Goal: Information Seeking & Learning: Check status

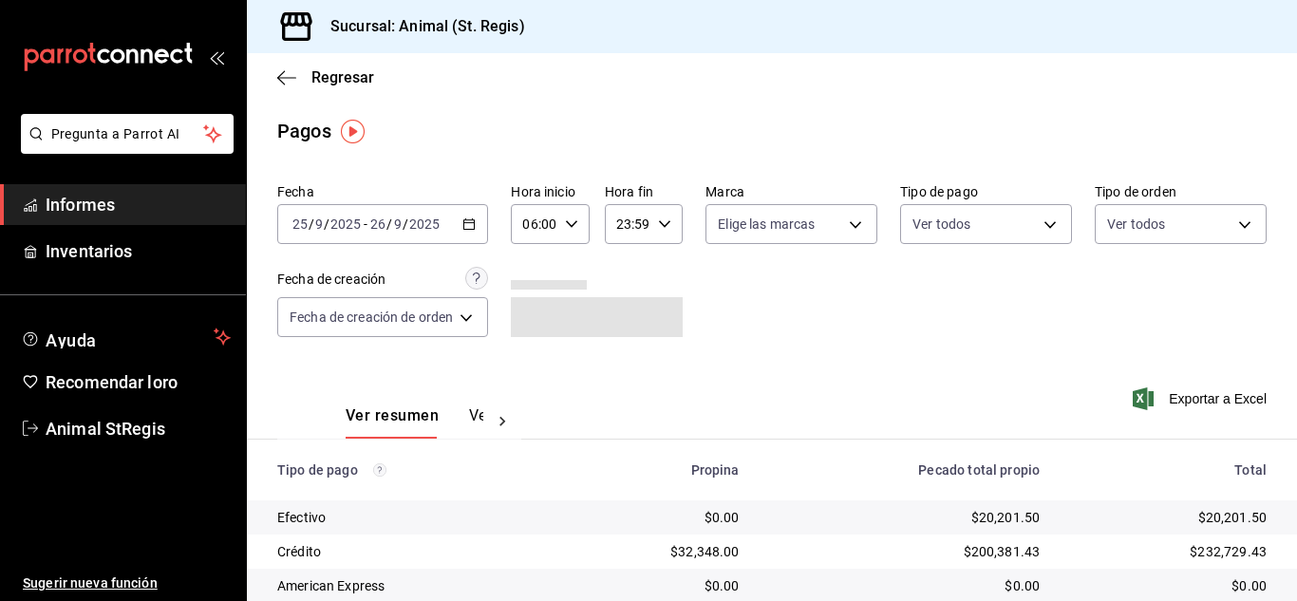
click at [577, 222] on icon "button" at bounding box center [571, 223] width 13 height 13
click at [530, 321] on font "07" at bounding box center [532, 318] width 15 height 15
type input "07:00"
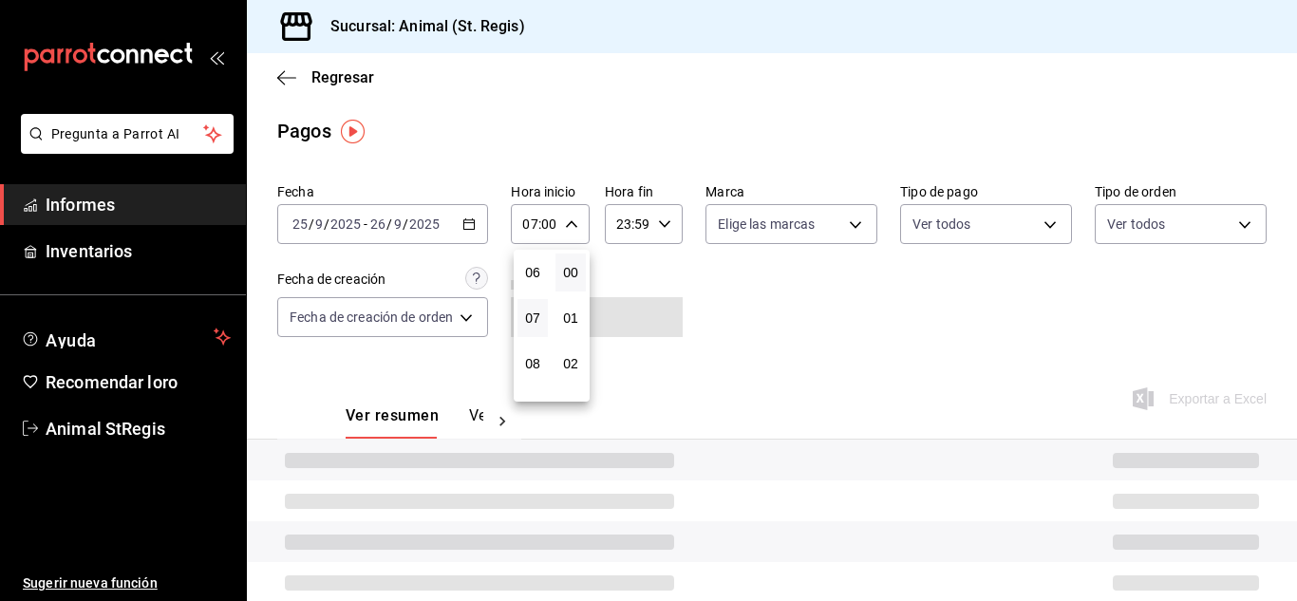
click at [784, 316] on div at bounding box center [648, 300] width 1297 height 601
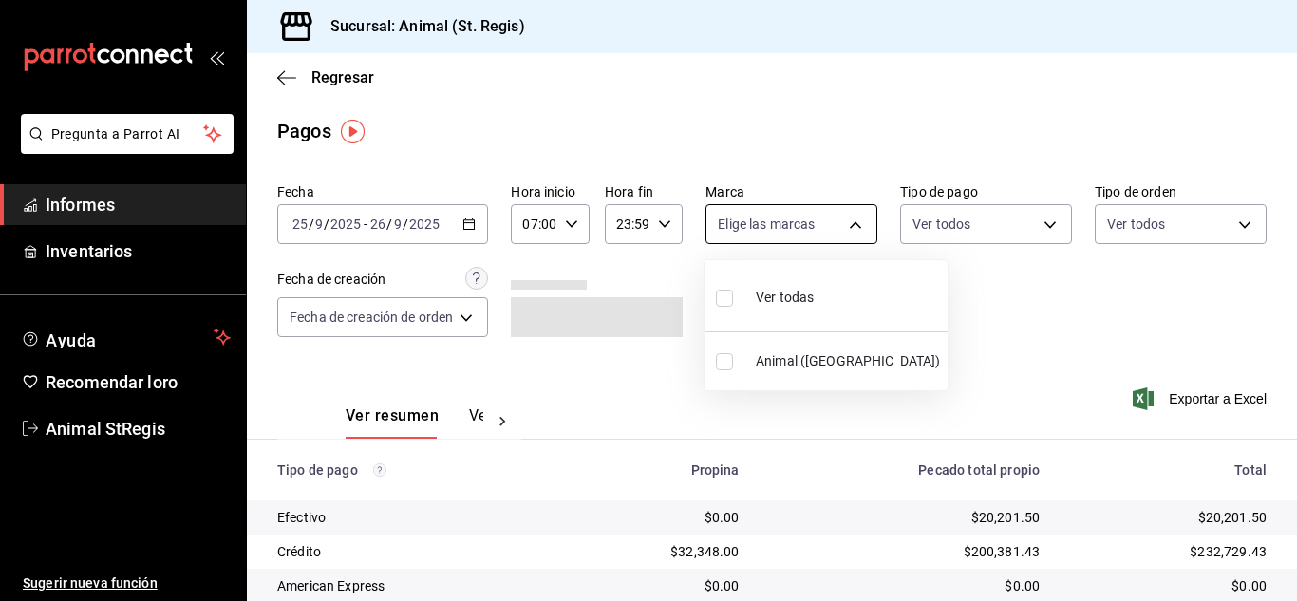
click at [787, 226] on body "Pregunta a Parrot AI Informes Inventarios Ayuda Recomendar loro Animal StRegis …" at bounding box center [648, 300] width 1297 height 601
click at [725, 297] on input "checkbox" at bounding box center [724, 298] width 17 height 17
checkbox input "true"
type input "3f39fcdc-c8c4-4fff-883a-47b345d9391c"
checkbox input "true"
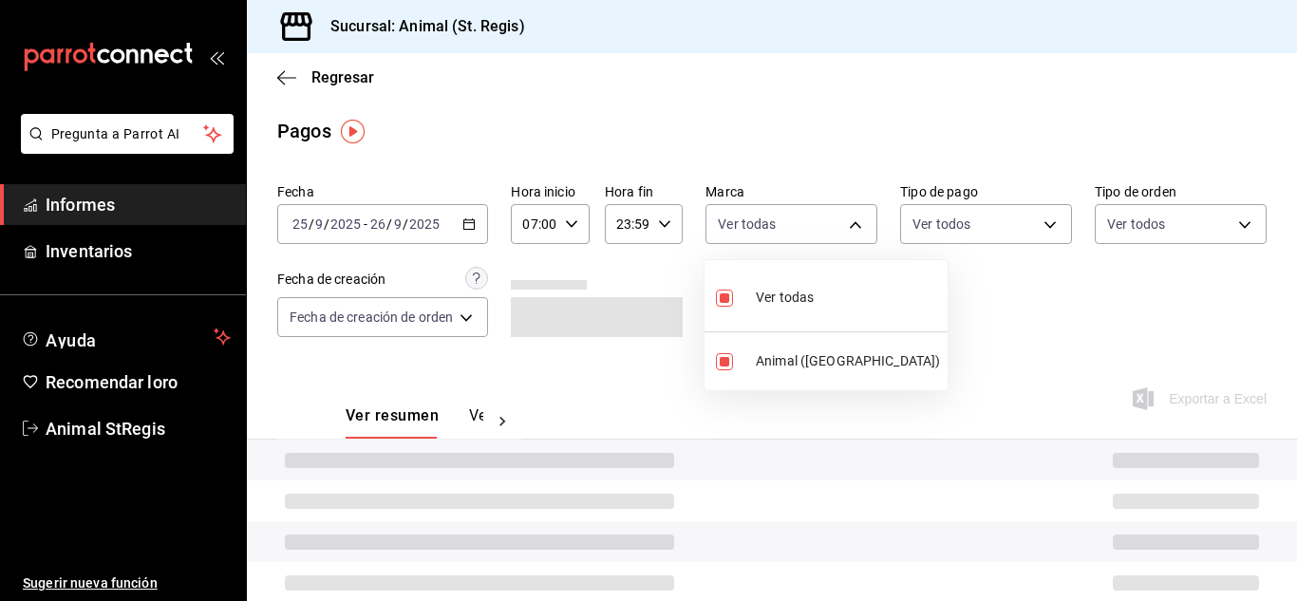
click at [1063, 281] on div at bounding box center [648, 300] width 1297 height 601
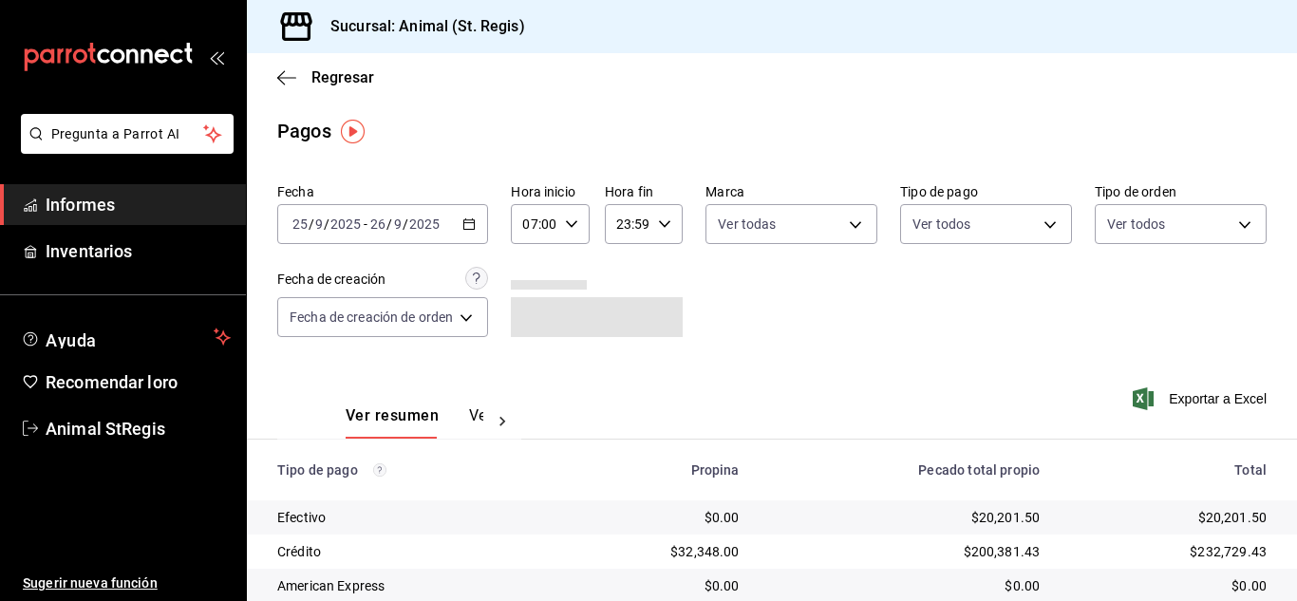
click at [1012, 225] on body "Pregunta a Parrot AI Informes Inventarios Ayuda Recomendar loro Animal StRegis …" at bounding box center [648, 300] width 1297 height 601
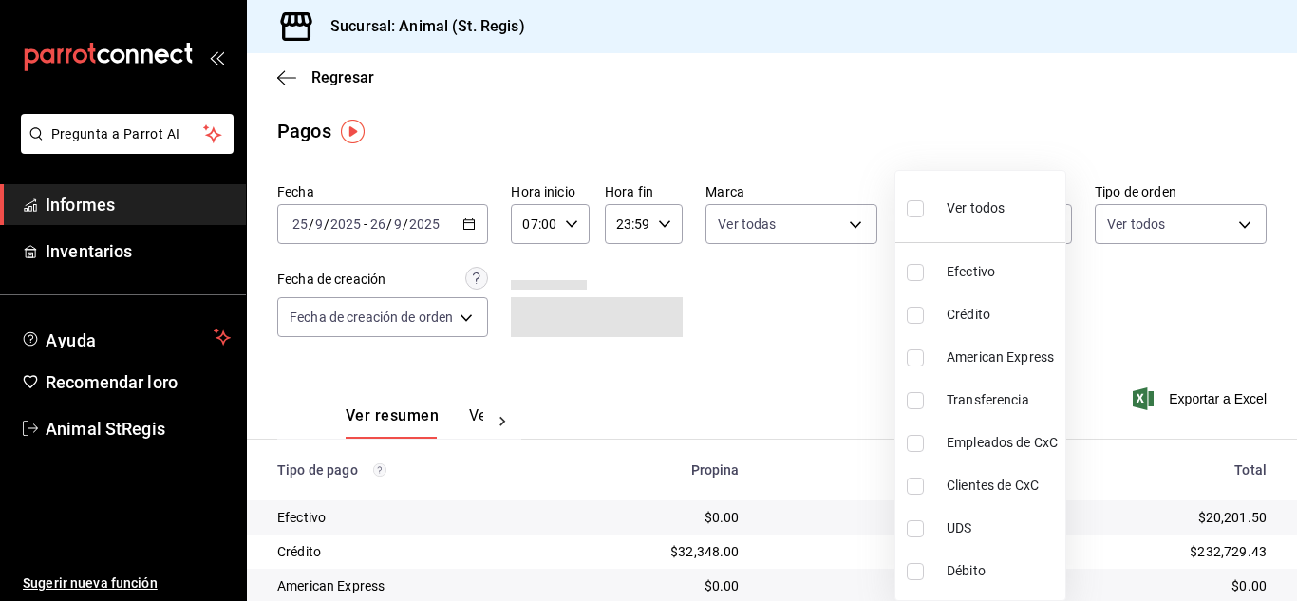
click at [916, 209] on input "checkbox" at bounding box center [915, 208] width 17 height 17
checkbox input "true"
type input "5a0f3365-d715-4940-adc4-656debb7822a,fc07b02b-84a7-4dba-9bff-98bba82b1290,ff2b0…"
checkbox input "true"
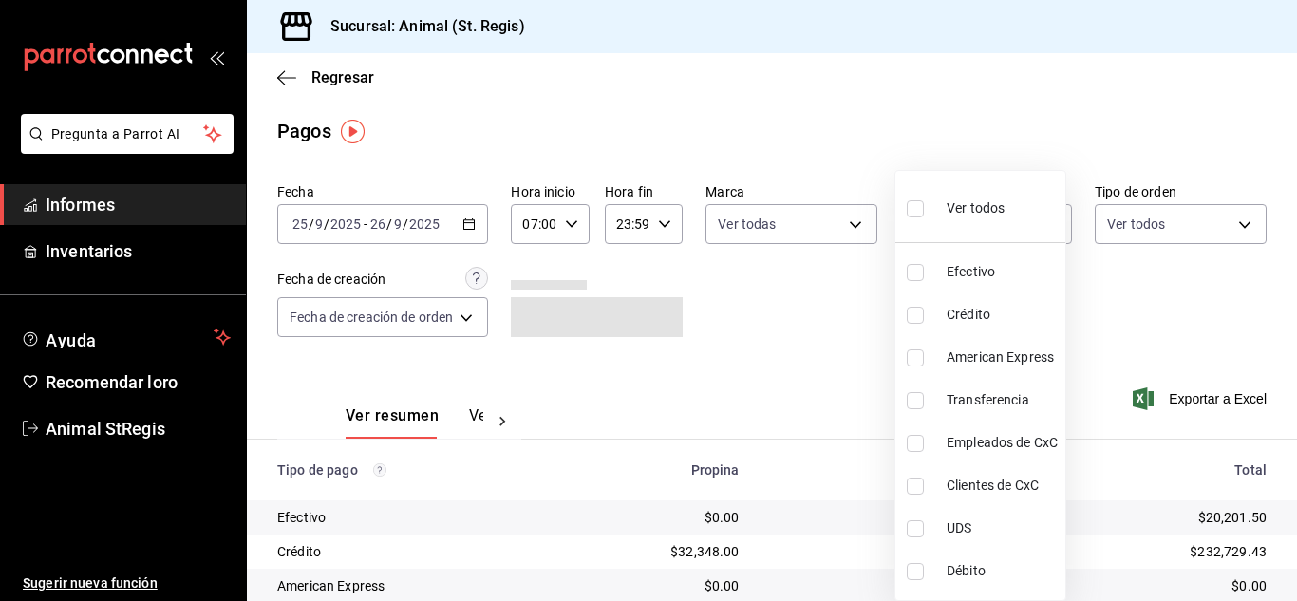
checkbox input "true"
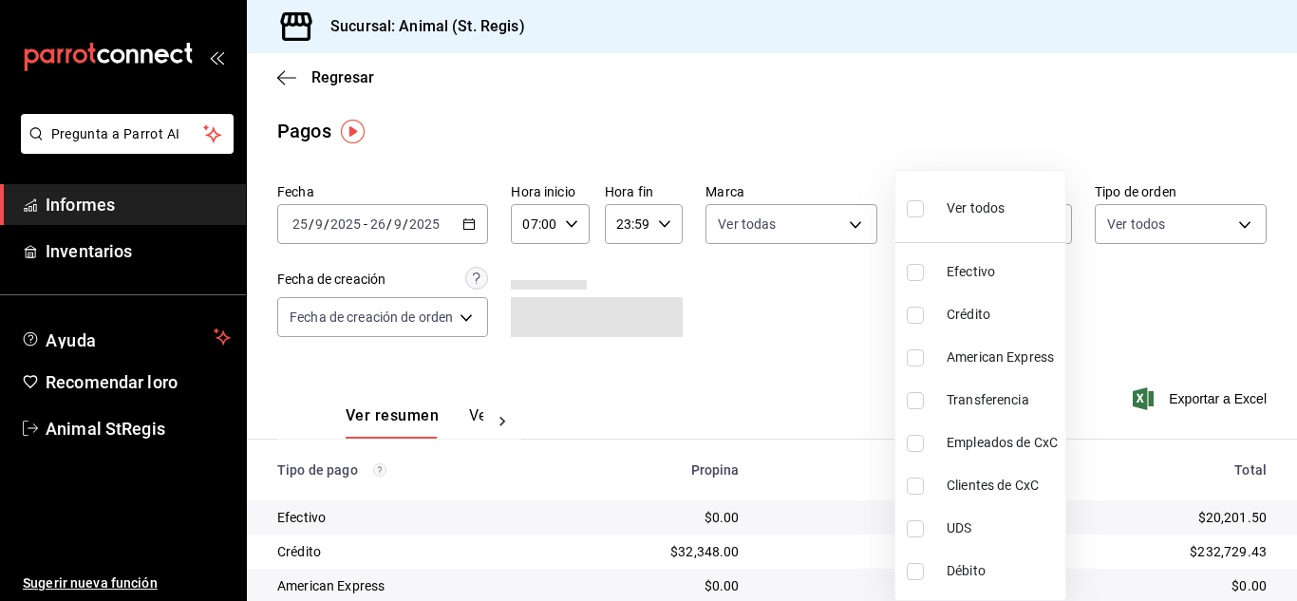
checkbox input "true"
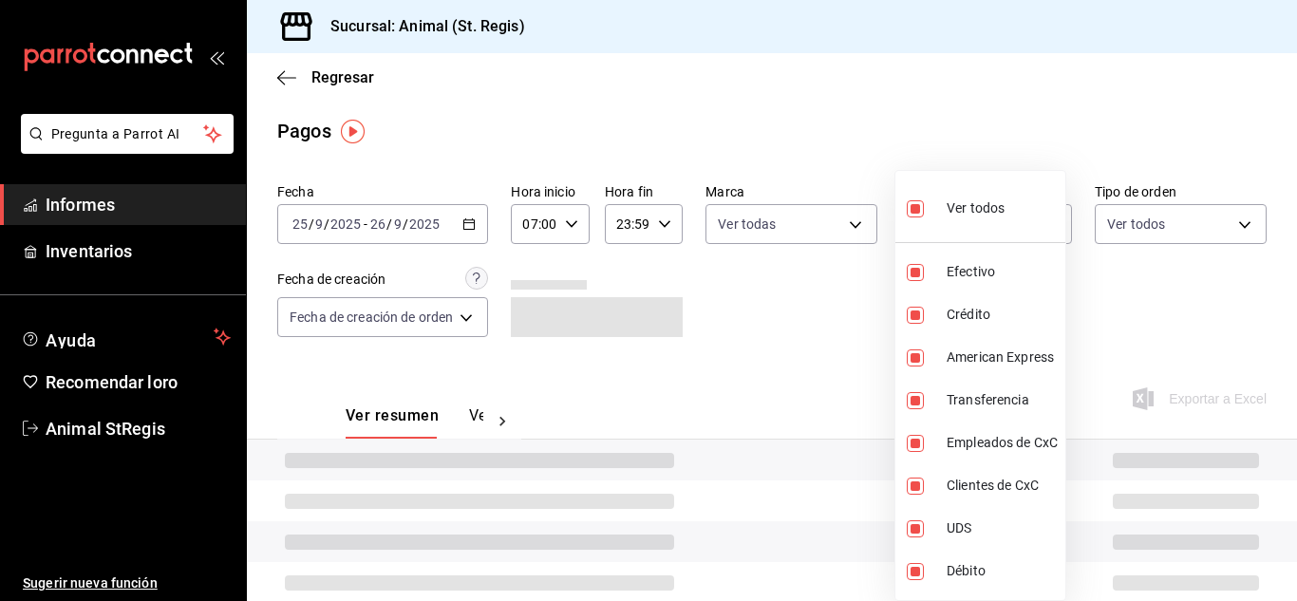
click at [854, 155] on div at bounding box center [648, 300] width 1297 height 601
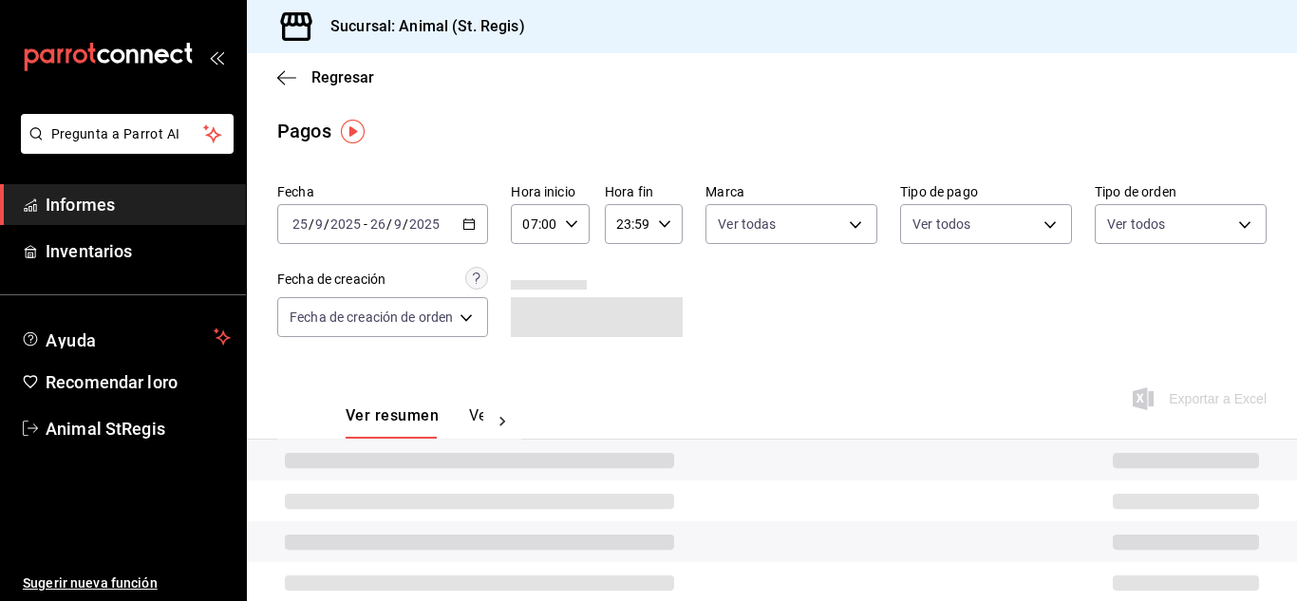
click at [854, 155] on div "Ver todos Efectivo Crédito American Express Transferencia Empleados de CxC Clie…" at bounding box center [648, 300] width 1297 height 601
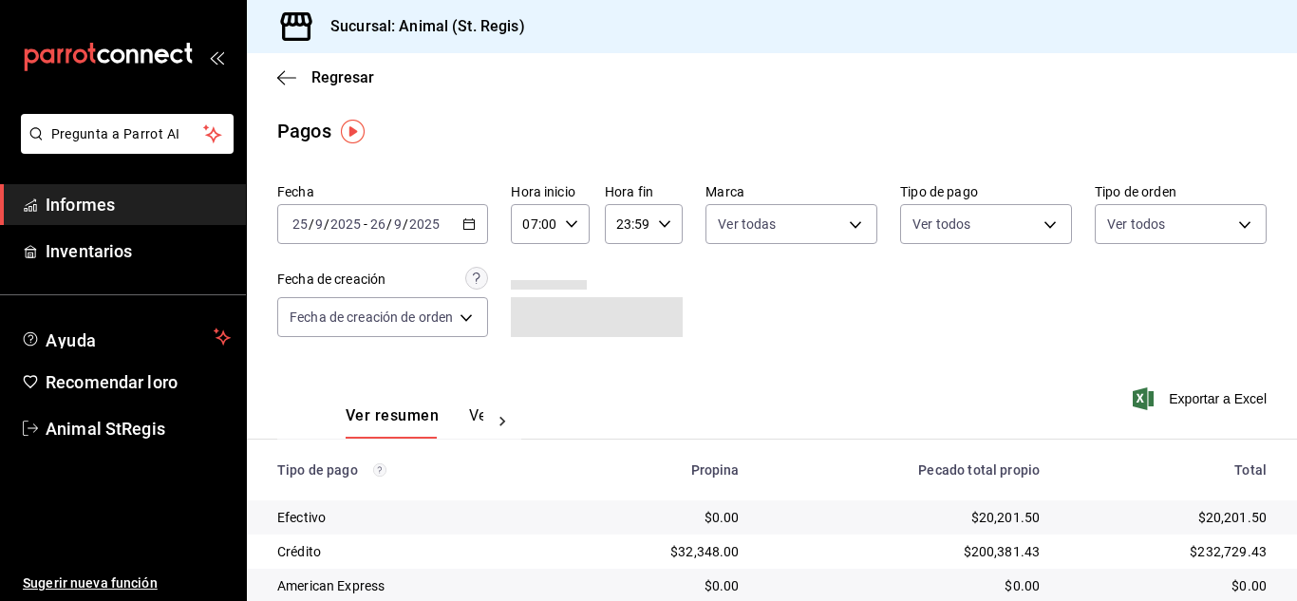
click at [854, 155] on main "Regresar Pagos Fecha [DATE] [DATE] - [DATE] [DATE] Hora inicio 07:00 Hora inici…" at bounding box center [772, 445] width 1050 height 785
click at [671, 519] on div "$0.00" at bounding box center [657, 517] width 166 height 19
